Goal: Navigation & Orientation: Find specific page/section

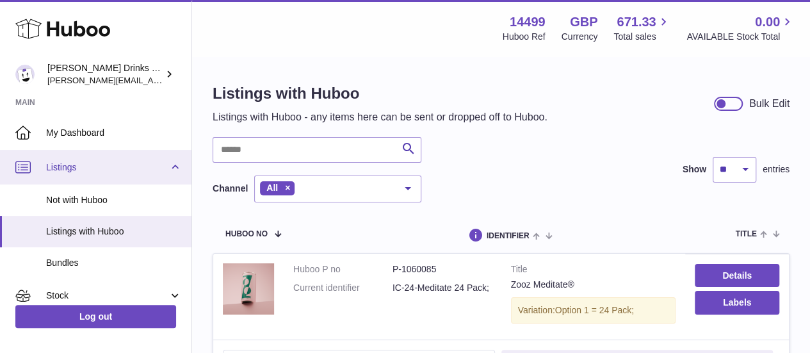
click at [173, 167] on link "Listings" at bounding box center [96, 167] width 192 height 35
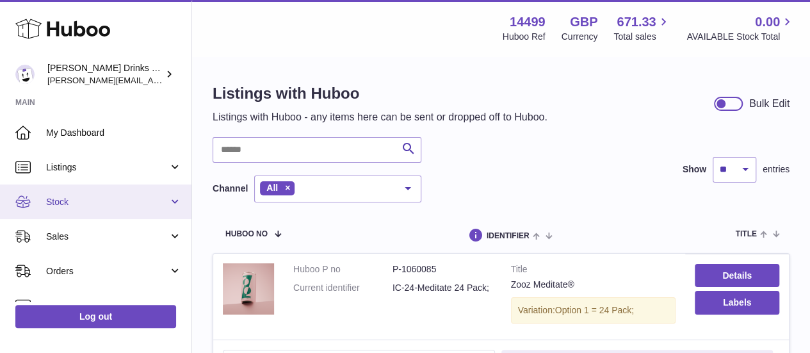
scroll to position [82, 0]
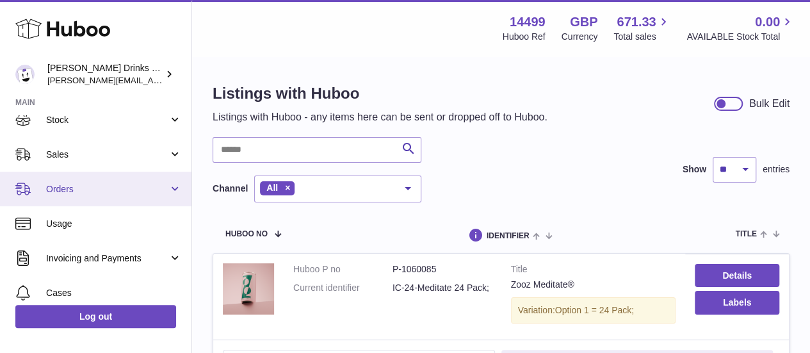
click at [172, 198] on link "Orders" at bounding box center [96, 189] width 192 height 35
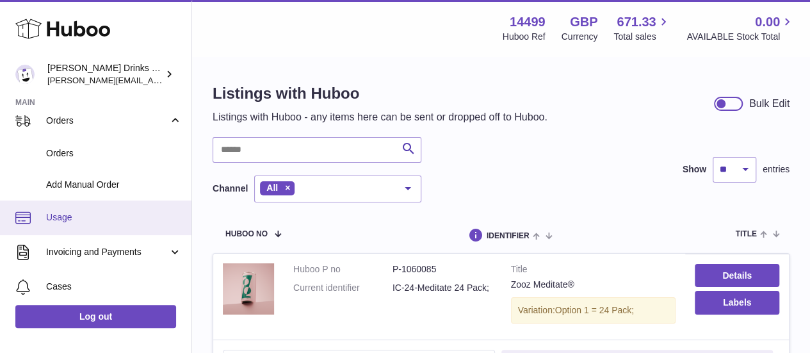
scroll to position [129, 0]
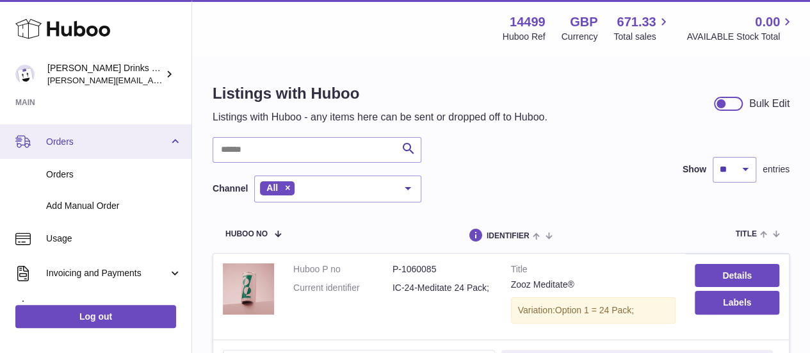
click at [166, 136] on link "Orders" at bounding box center [96, 141] width 192 height 35
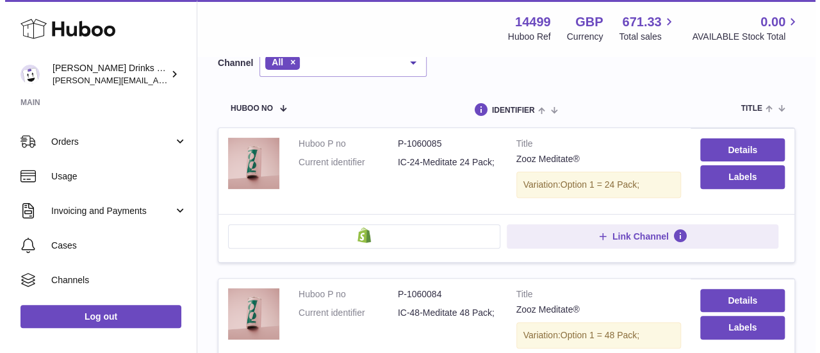
scroll to position [145, 0]
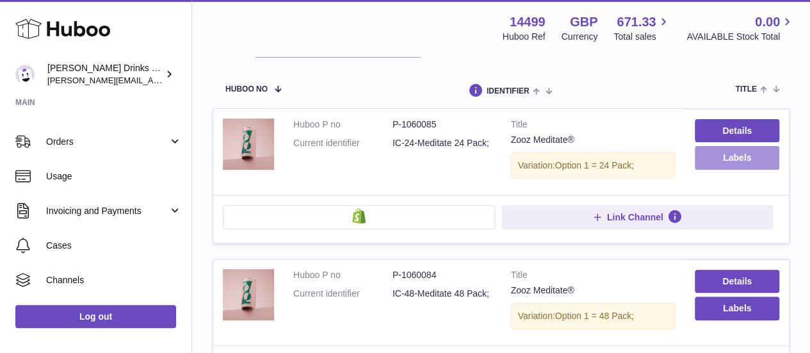
click at [717, 161] on button "Labels" at bounding box center [737, 157] width 85 height 23
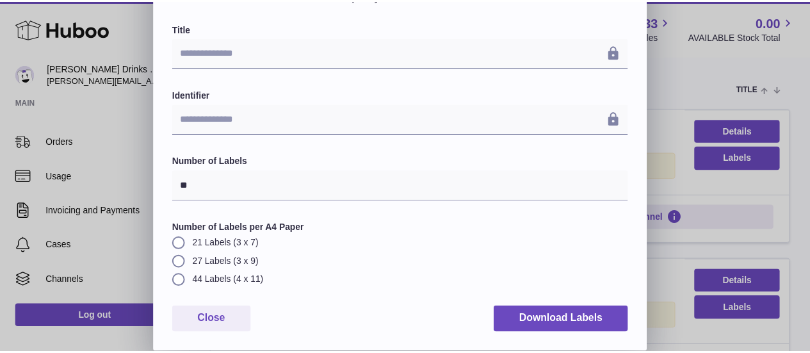
scroll to position [0, 0]
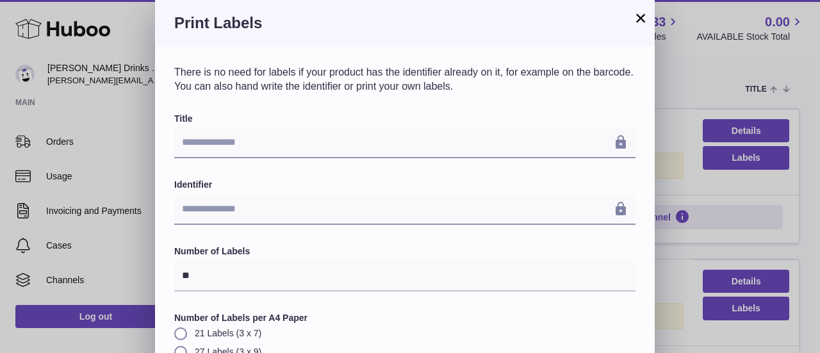
click at [643, 15] on button "×" at bounding box center [640, 17] width 15 height 15
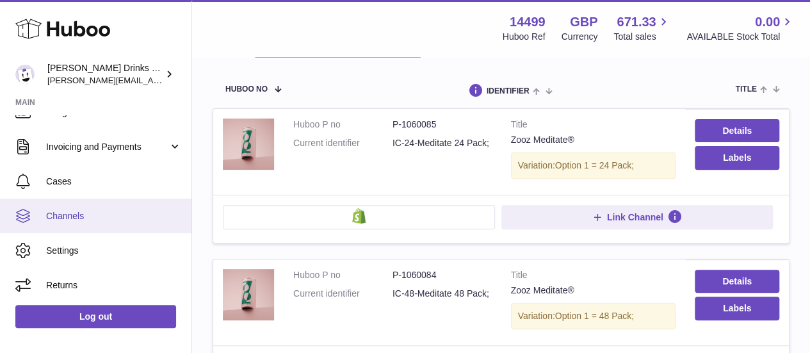
scroll to position [202, 0]
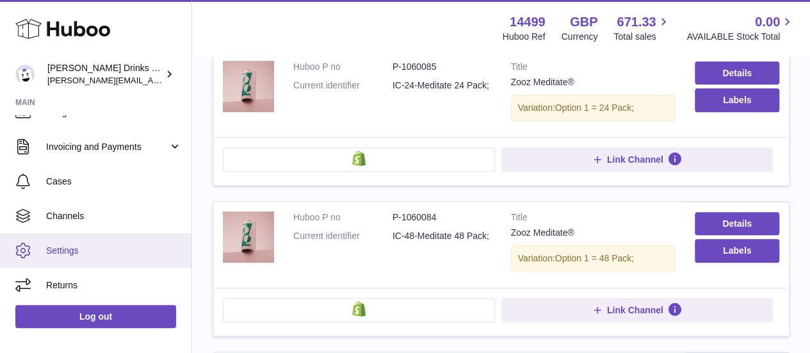
click at [106, 262] on link "Settings" at bounding box center [96, 250] width 192 height 35
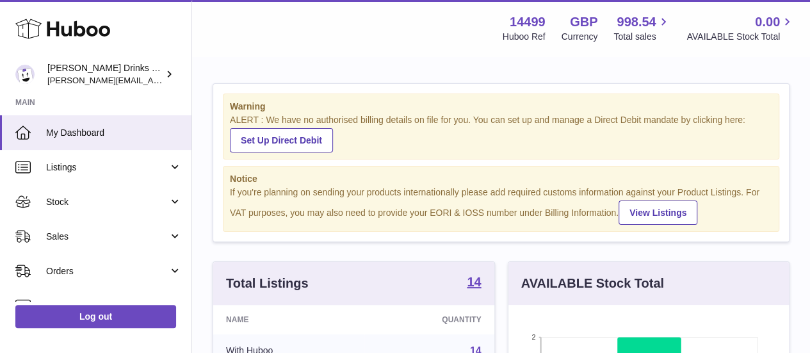
scroll to position [200, 281]
